Goal: Find specific page/section: Find specific page/section

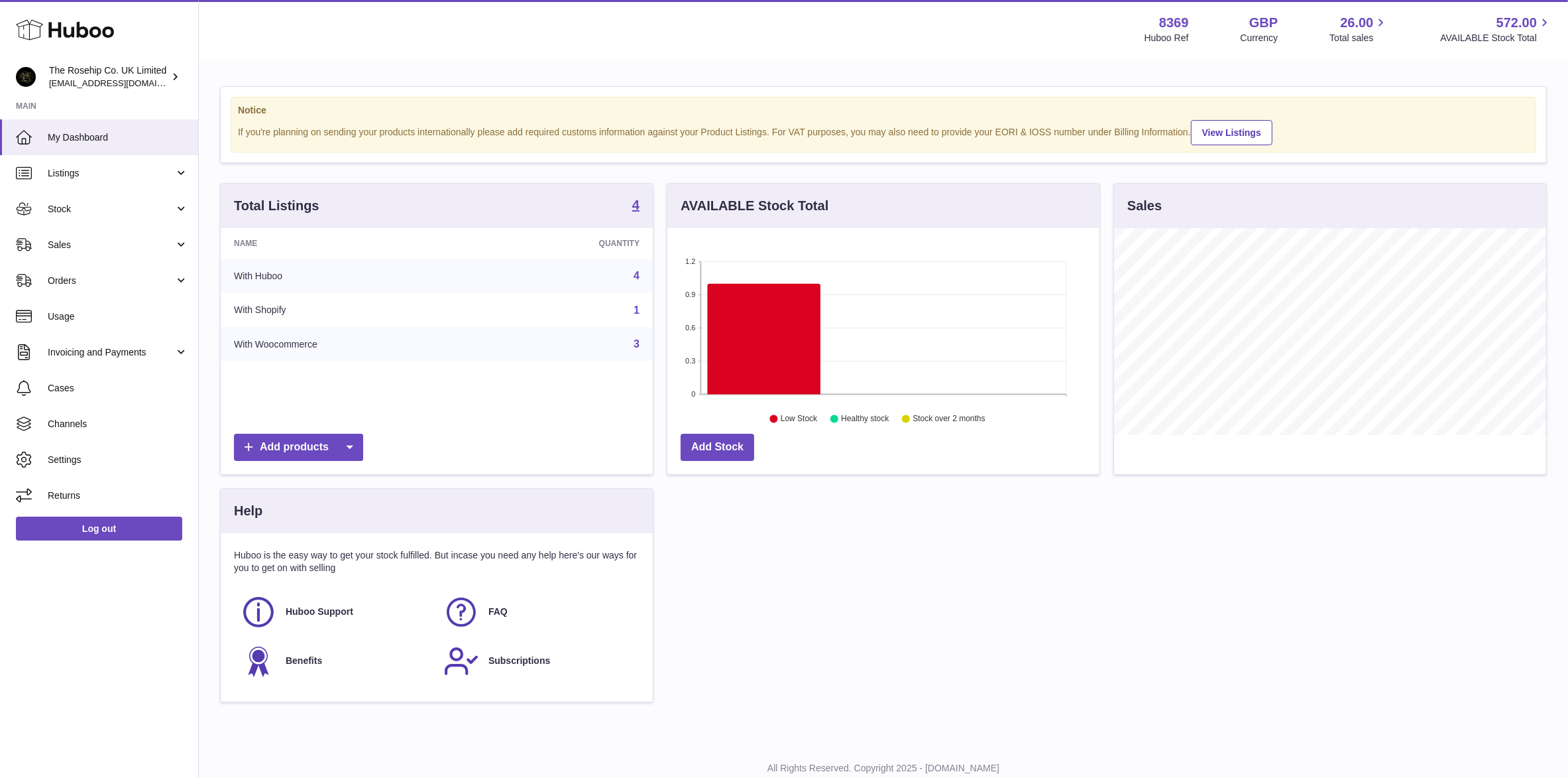
scroll to position [206, 432]
click at [53, 243] on span "Sales" at bounding box center [111, 245] width 127 height 13
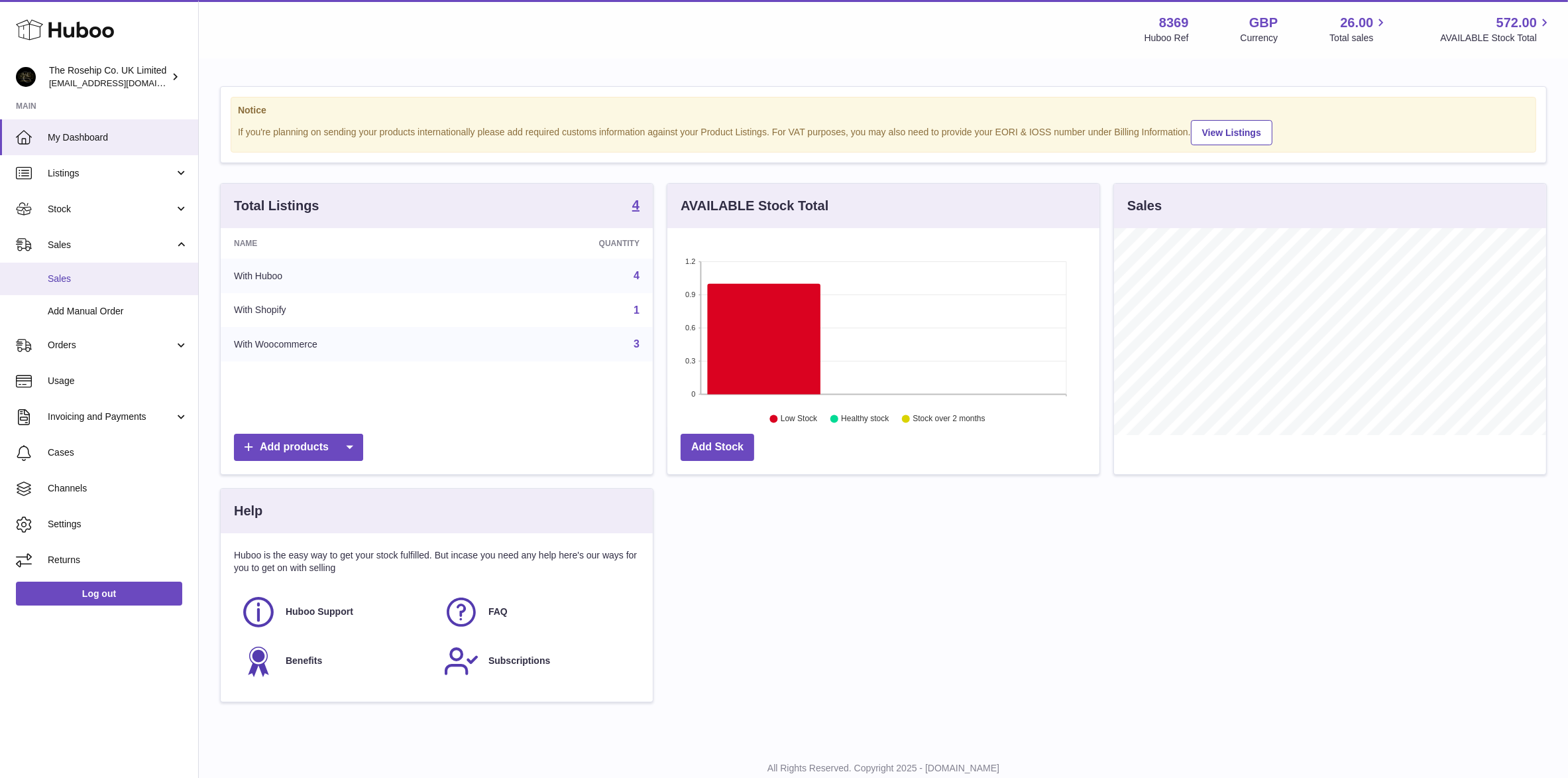
click at [57, 280] on span "Sales" at bounding box center [118, 279] width 141 height 13
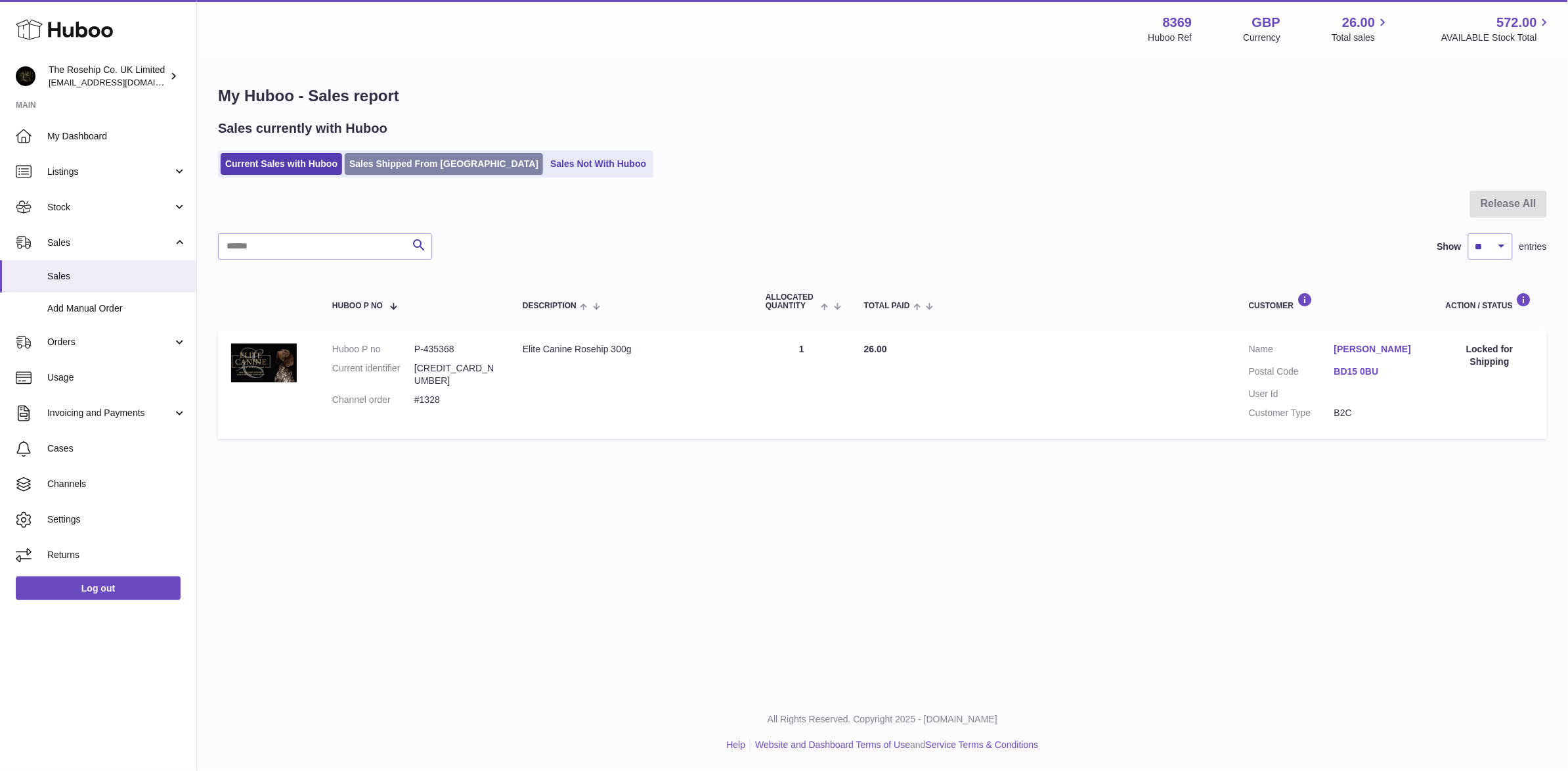
click at [430, 157] on link "Sales Shipped From [GEOGRAPHIC_DATA]" at bounding box center [444, 164] width 198 height 22
